Goal: Communication & Community: Connect with others

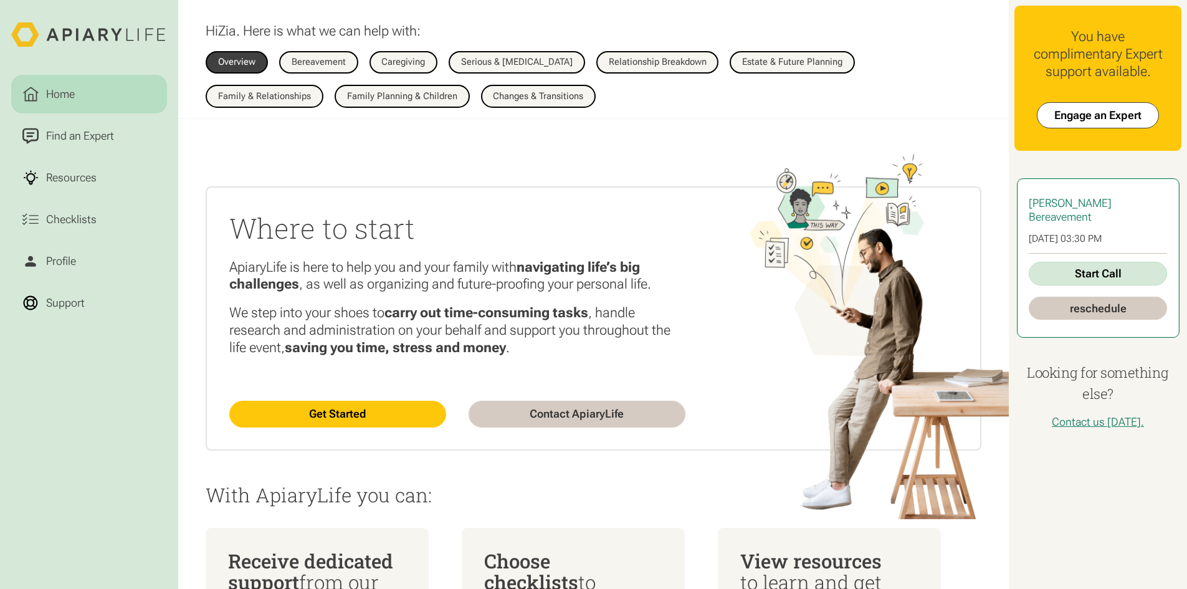
click at [1089, 275] on link "Start Call" at bounding box center [1098, 274] width 138 height 24
